Goal: Submit feedback/report problem

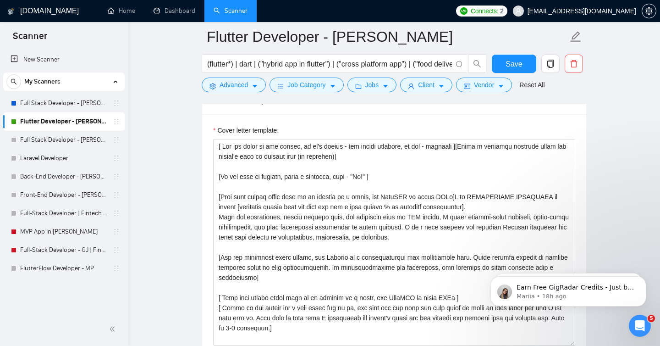
scroll to position [141, 0]
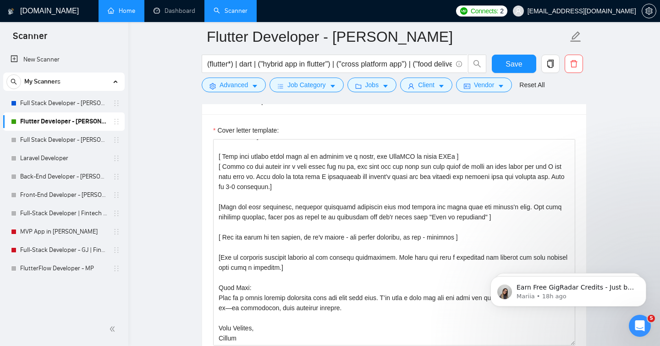
click at [127, 15] on link "Home" at bounding box center [122, 11] width 28 height 8
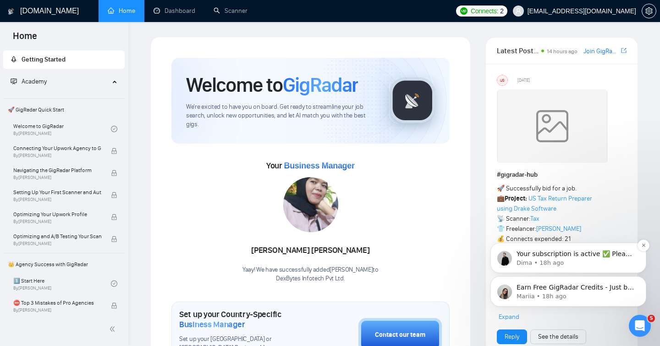
click at [546, 257] on p "Your subscription is active ✅ Please let us know if you have any additional que…" at bounding box center [576, 253] width 118 height 9
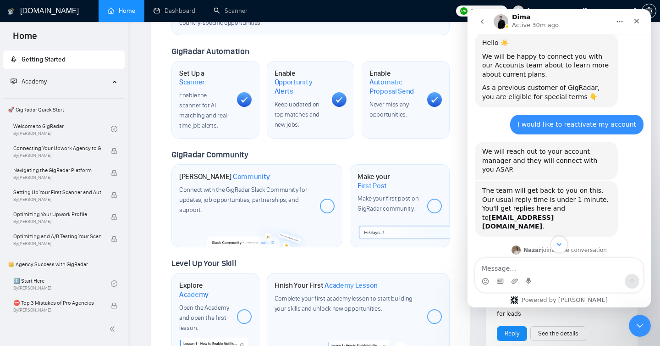
scroll to position [331, 0]
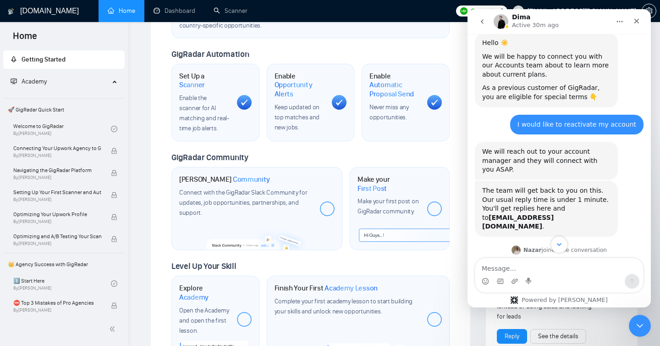
click at [555, 246] on icon "Scroll to bottom" at bounding box center [559, 244] width 8 height 8
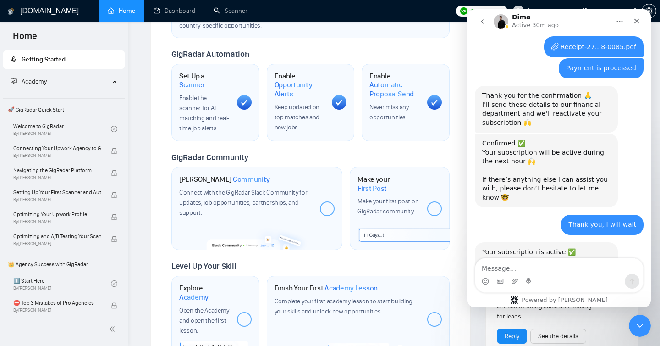
scroll to position [1556, 0]
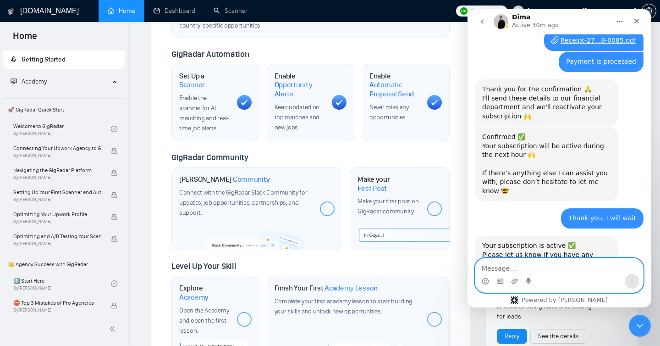
click at [520, 272] on textarea "Message…" at bounding box center [560, 266] width 168 height 16
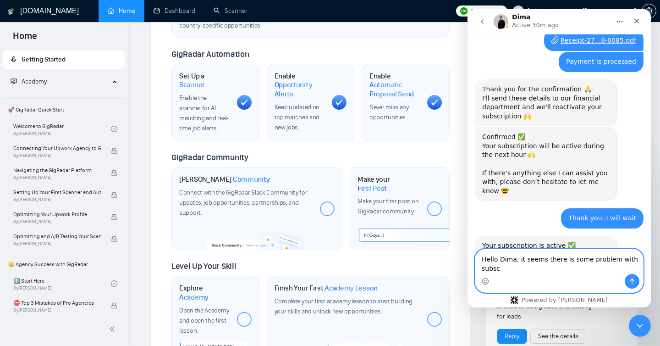
scroll to position [1566, 0]
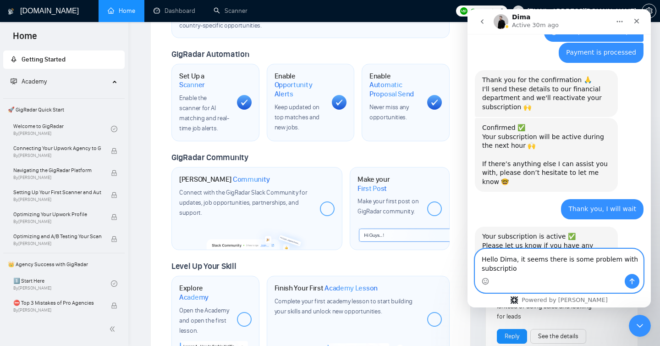
type textarea "Hello Dima, it seems there is some problem with subscription"
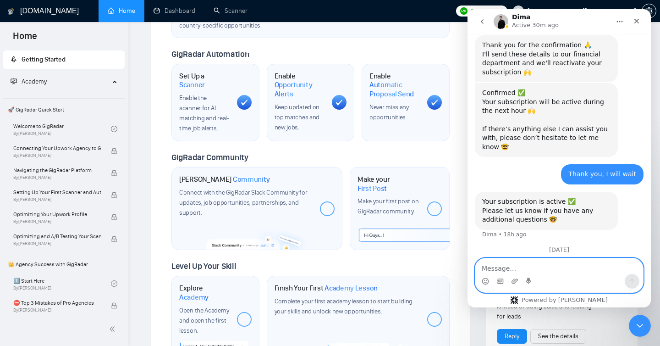
scroll to position [1606, 0]
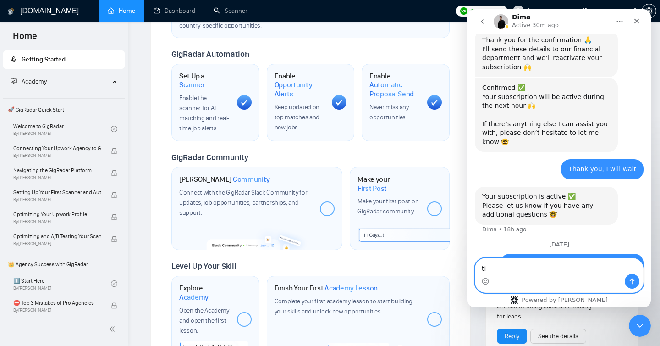
type textarea "t"
type textarea "it is not fetching the correct connect count"
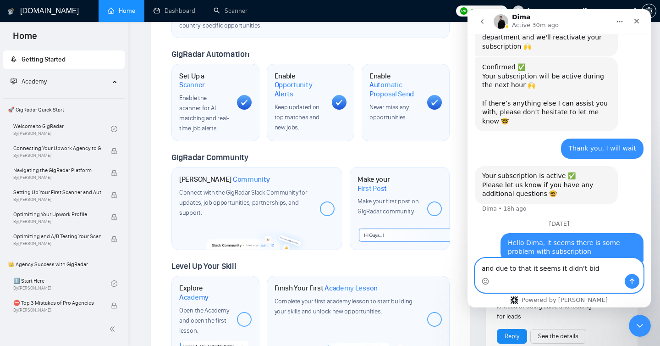
type textarea "and due to that it seems it didn't bid"
click at [574, 267] on textarea "and due to that it seems it didn't bid" at bounding box center [560, 266] width 168 height 16
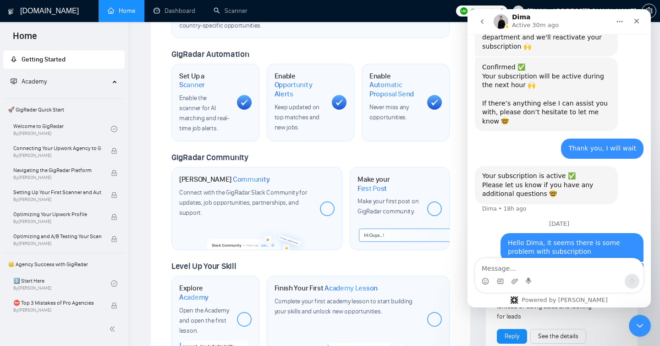
click at [457, 44] on div "Welcome to GigRadar We're excited to have you on board. Get ready to streamline…" at bounding box center [311, 45] width 300 height 658
click at [642, 324] on icon "Close Intercom Messenger" at bounding box center [638, 324] width 11 height 11
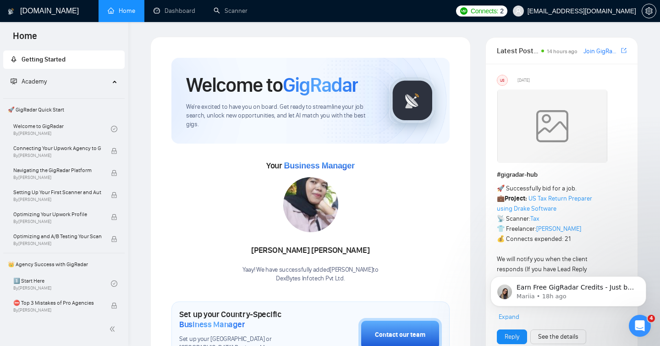
scroll to position [0, 0]
click at [226, 10] on link "Scanner" at bounding box center [231, 11] width 34 height 8
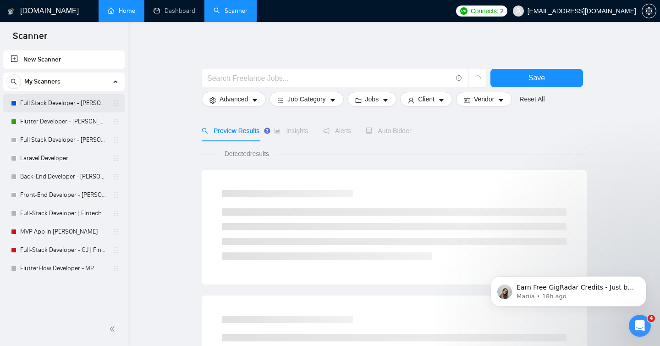
click at [52, 104] on link "Full Stack Developer - [PERSON_NAME]" at bounding box center [63, 103] width 87 height 18
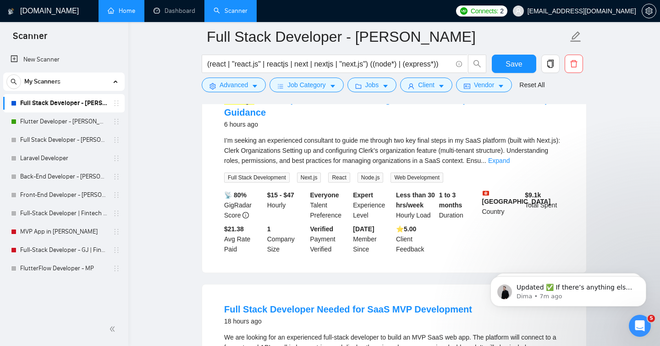
scroll to position [1764, 0]
click at [558, 294] on p "Mariia • 18h ago" at bounding box center [576, 296] width 118 height 8
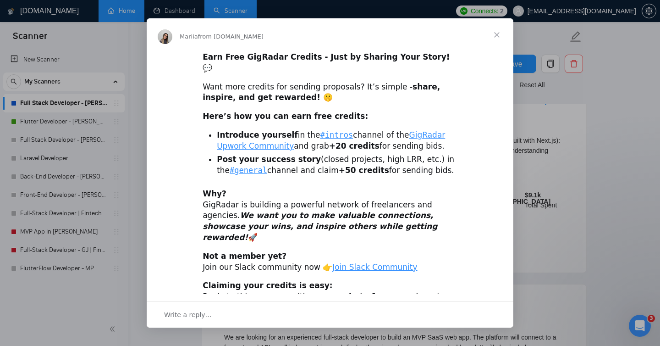
scroll to position [5, 0]
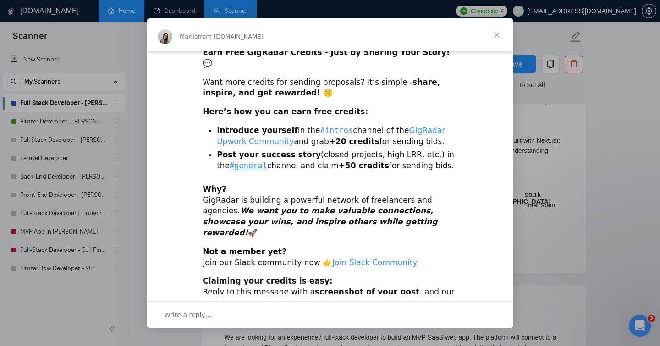
click at [500, 34] on span "Close" at bounding box center [497, 34] width 33 height 33
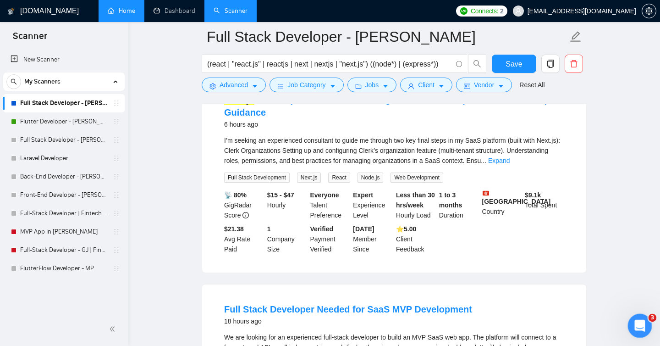
click at [637, 329] on icon "Open Intercom Messenger" at bounding box center [638, 324] width 15 height 15
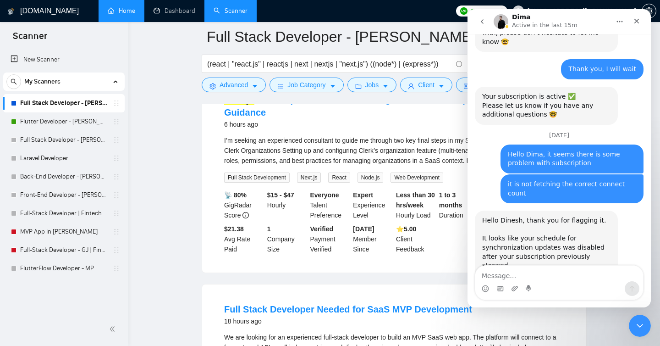
scroll to position [1757, 0]
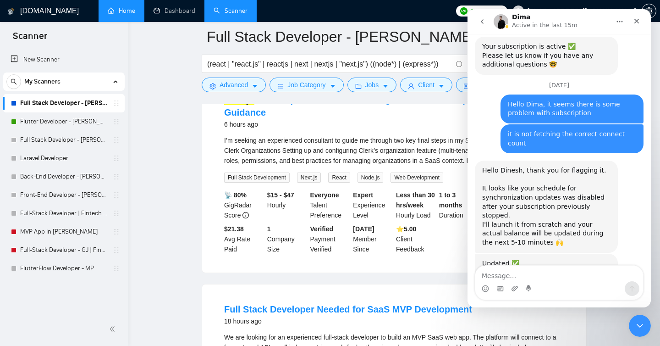
click at [637, 22] on icon "Close" at bounding box center [637, 21] width 5 height 5
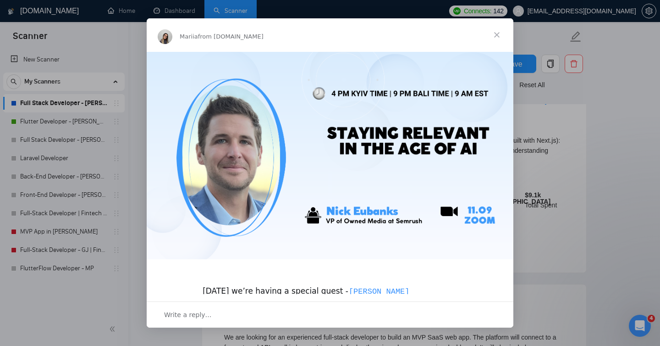
click at [497, 36] on span "Close" at bounding box center [497, 34] width 33 height 33
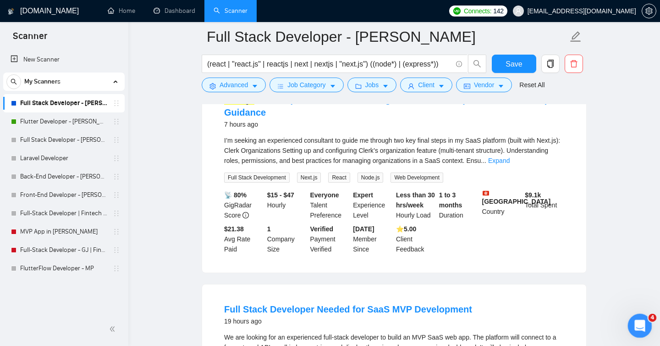
click at [643, 323] on icon "Open Intercom Messenger" at bounding box center [638, 324] width 15 height 15
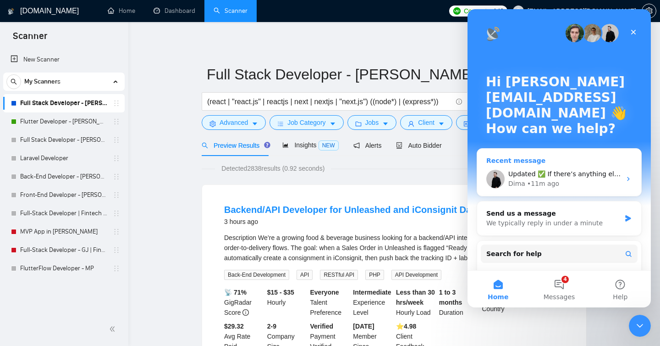
click at [545, 171] on span "Updated ✅ If there’s anything else I can assist you with, please don’t hesitate…" at bounding box center [665, 173] width 312 height 7
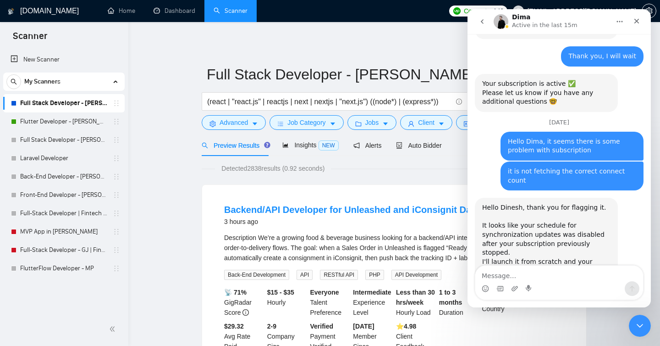
scroll to position [1757, 0]
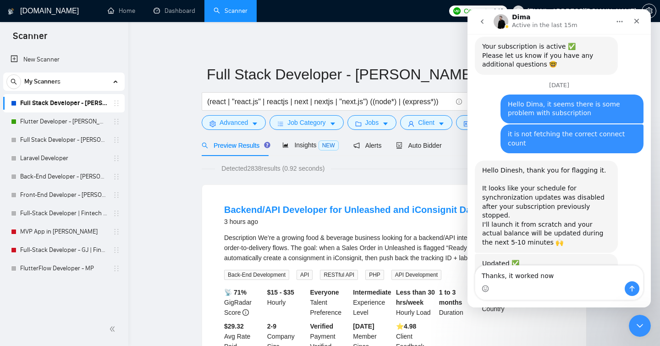
type textarea "Thanks, it worked now!"
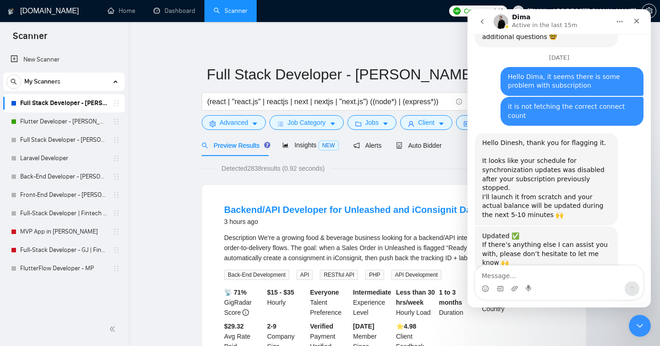
click at [636, 327] on icon "Close Intercom Messenger" at bounding box center [638, 324] width 11 height 11
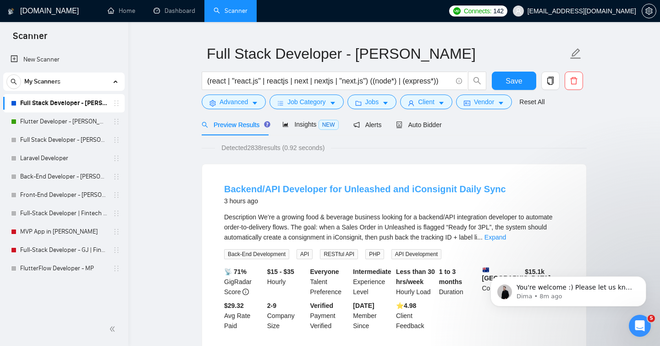
scroll to position [21, 0]
click at [422, 122] on span "Auto Bidder" at bounding box center [418, 124] width 45 height 7
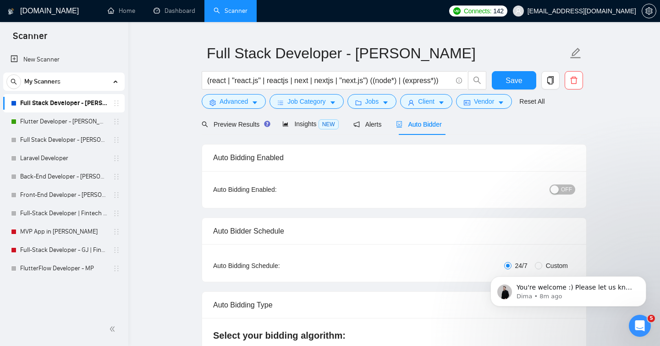
click at [559, 185] on button "OFF" at bounding box center [563, 189] width 26 height 10
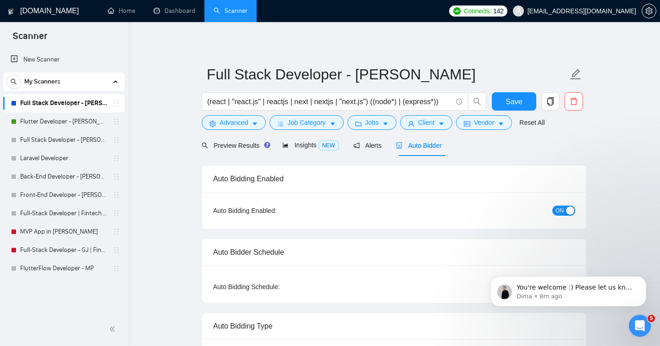
click at [563, 213] on span "ON" at bounding box center [560, 210] width 8 height 10
